Goal: Task Accomplishment & Management: Use online tool/utility

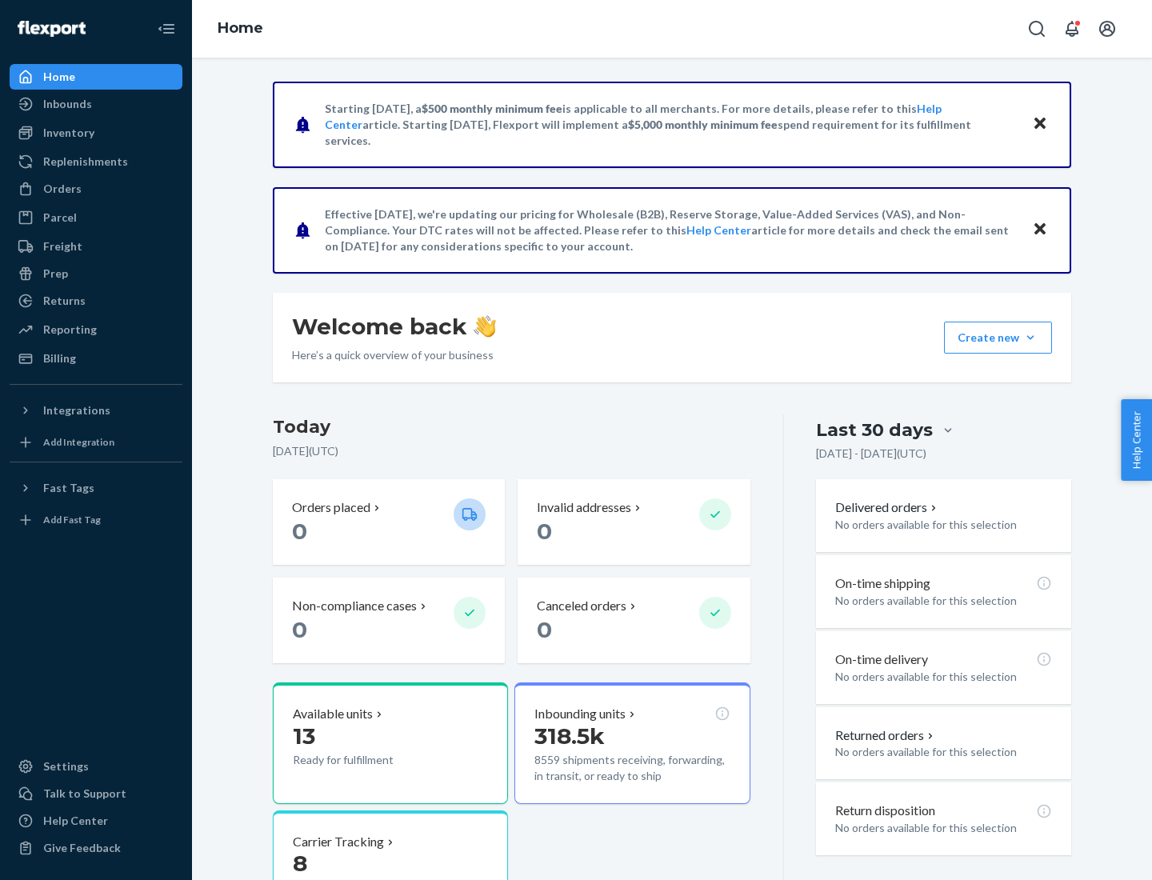
click at [83, 162] on div "Replenishments" at bounding box center [85, 162] width 85 height 16
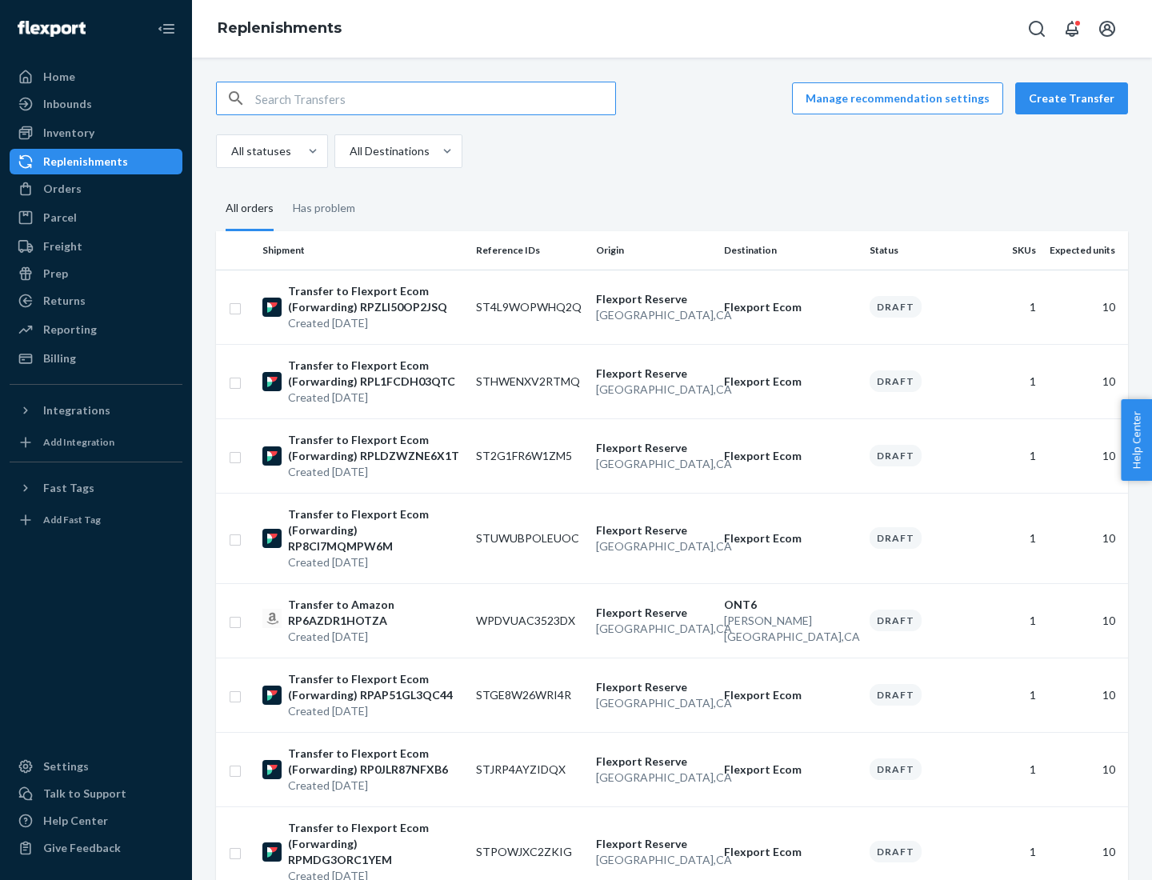
click at [1075, 98] on button "Create Transfer" at bounding box center [1071, 98] width 113 height 32
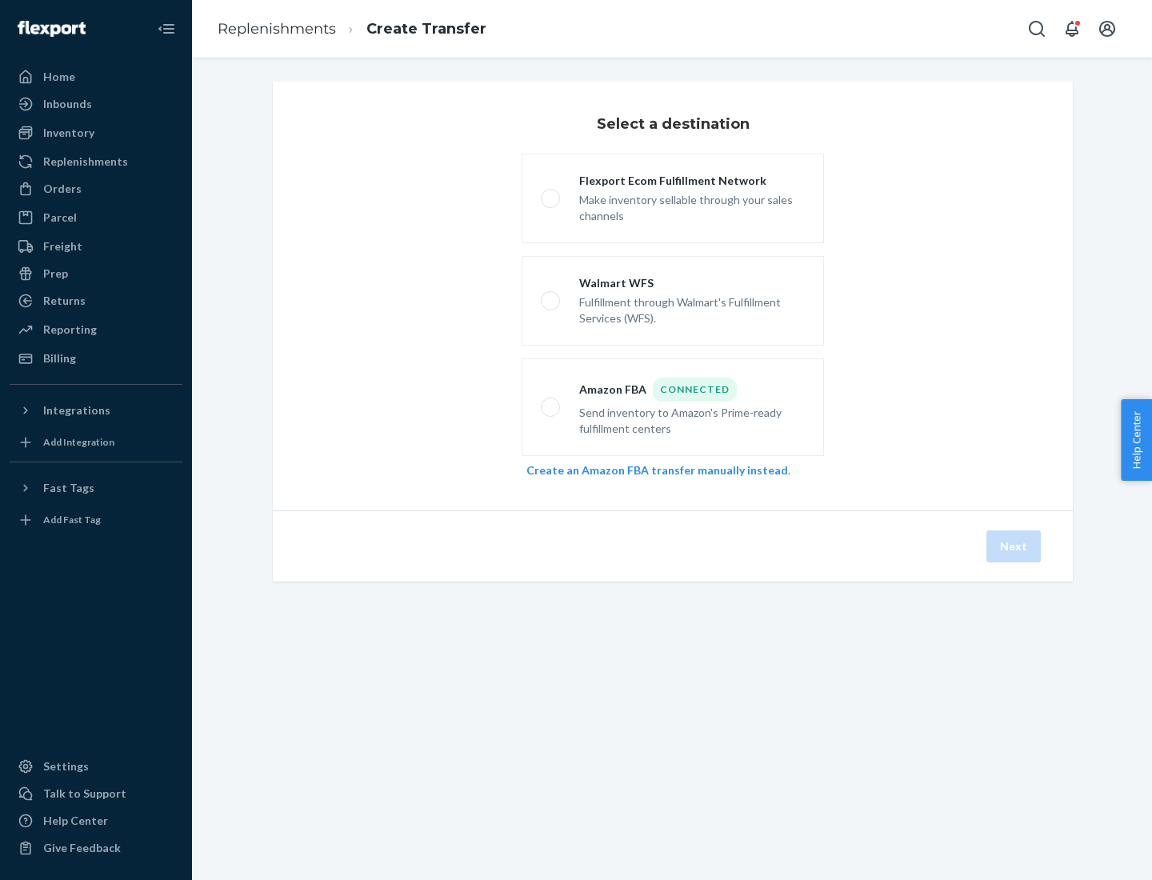
click at [692, 181] on div "Flexport Ecom Fulfillment Network" at bounding box center [692, 181] width 226 height 16
click at [551, 194] on input "Flexport Ecom Fulfillment Network Make inventory sellable through your sales ch…" at bounding box center [546, 199] width 10 height 10
radio input "true"
click at [1014, 546] on button "Next" at bounding box center [1013, 546] width 54 height 32
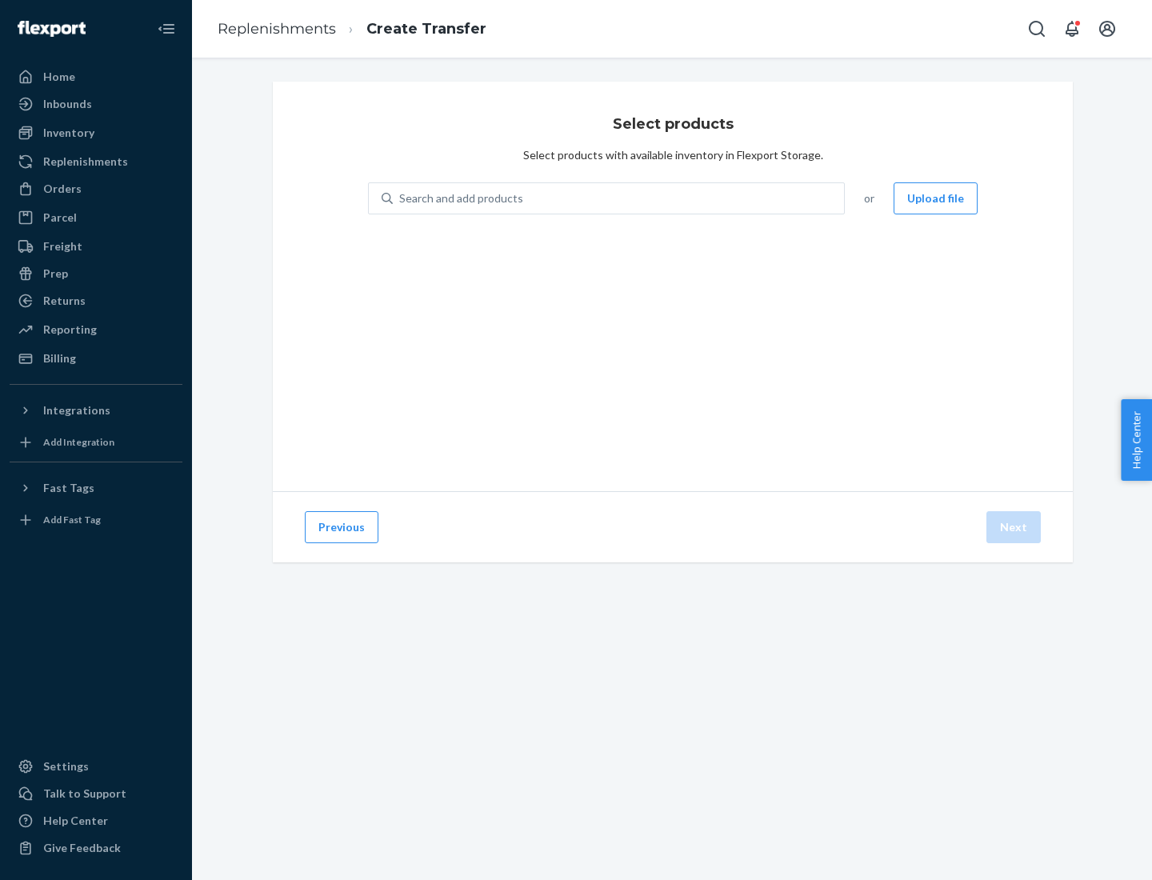
click at [937, 198] on button "Upload file" at bounding box center [935, 198] width 84 height 32
